Goal: Find specific page/section: Find specific page/section

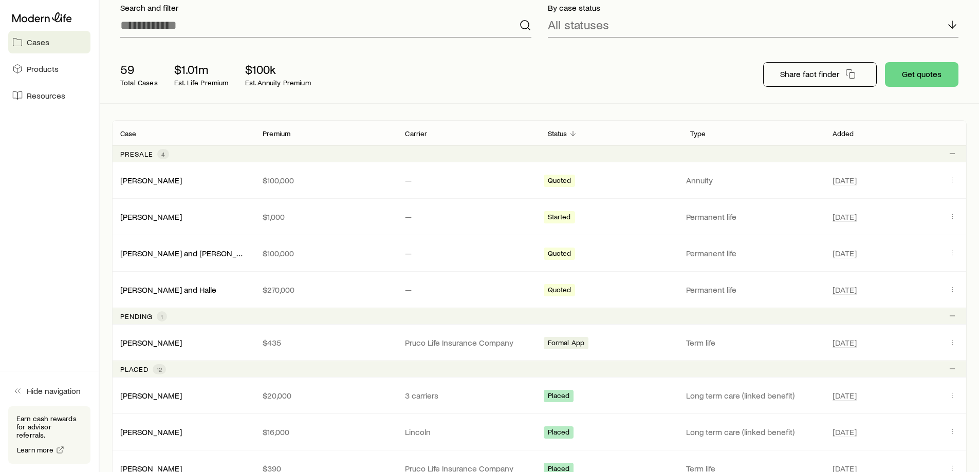
scroll to position [257, 0]
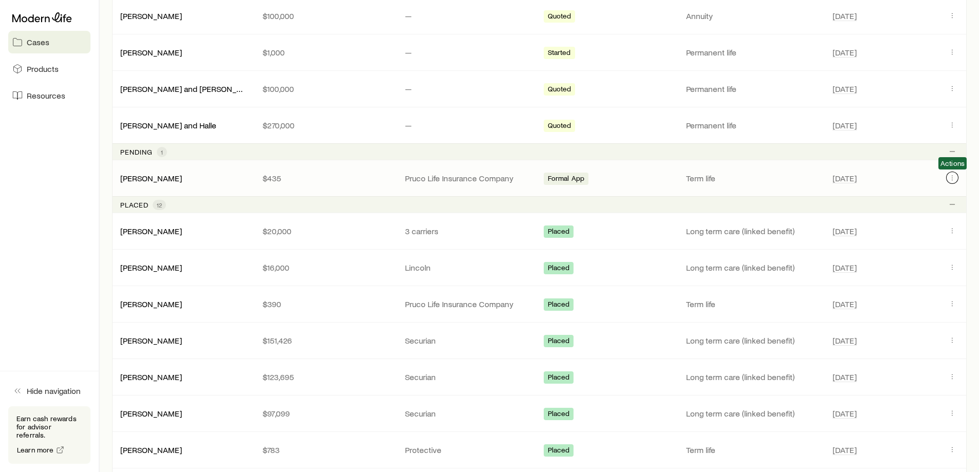
click at [952, 175] on icon "Client cases" at bounding box center [952, 178] width 8 height 8
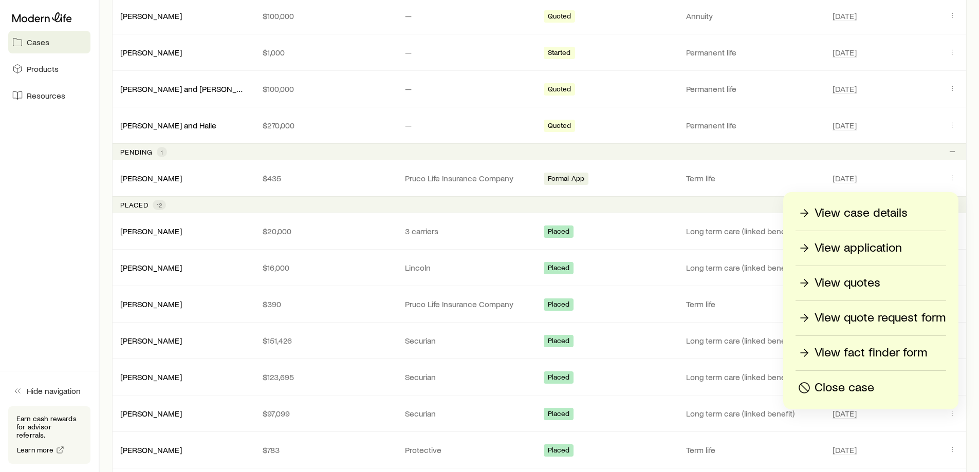
click at [861, 217] on p "View case details" at bounding box center [861, 213] width 93 height 16
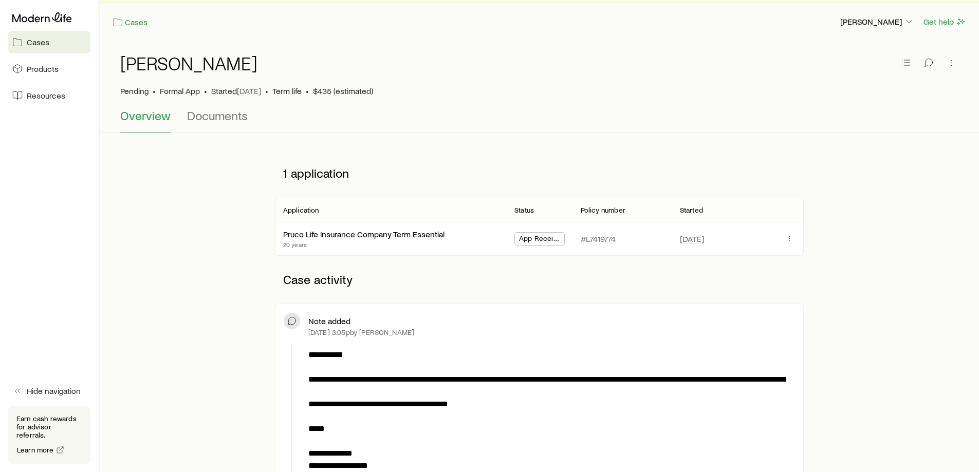
scroll to position [154, 0]
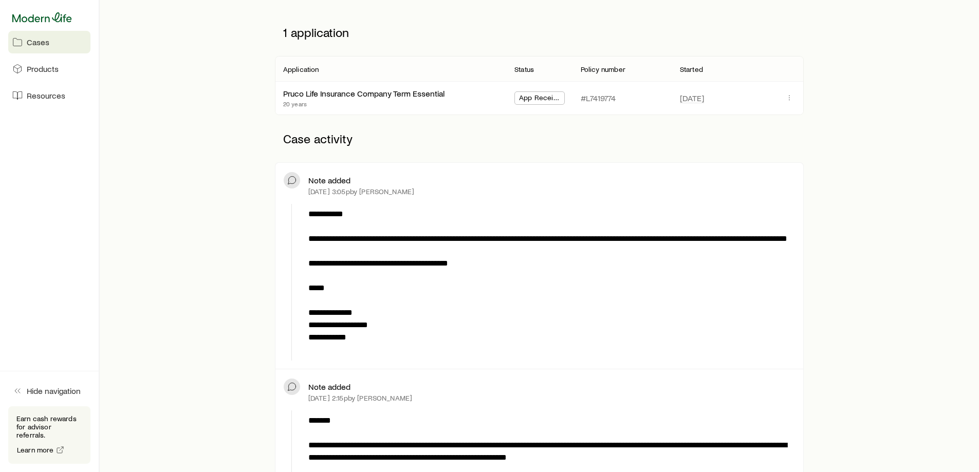
click at [31, 16] on icon at bounding box center [42, 17] width 60 height 10
